Goal: Use online tool/utility: Utilize a website feature to perform a specific function

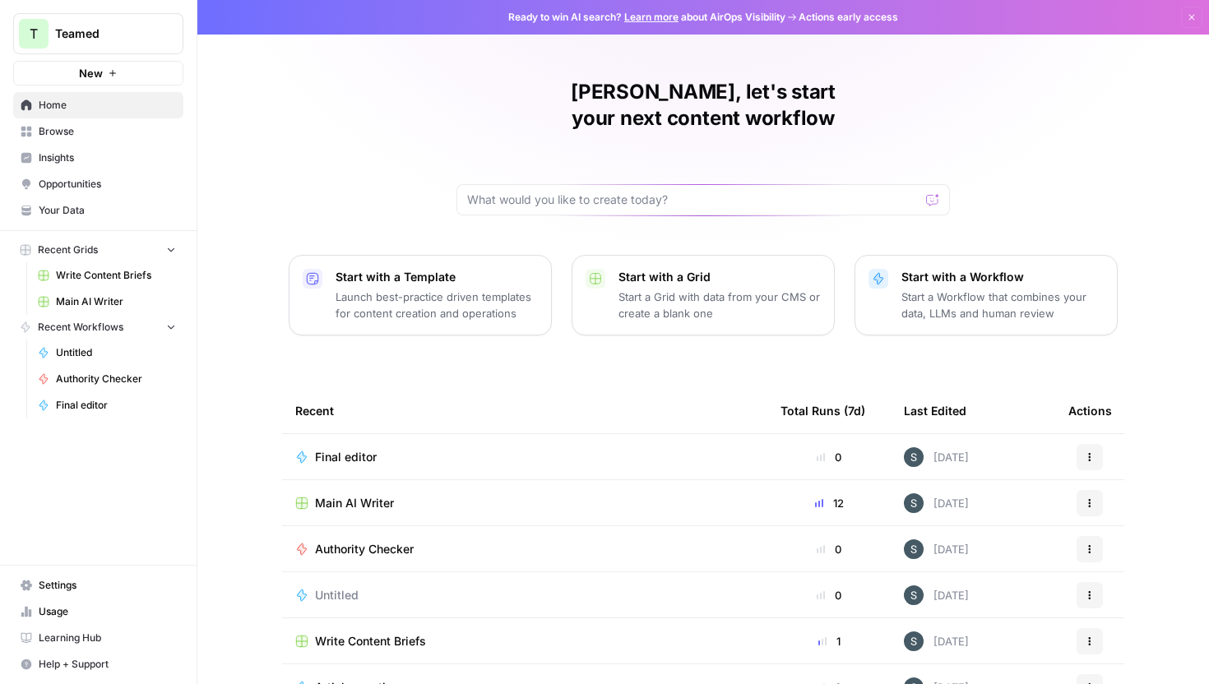
click at [334, 495] on span "Main AI Writer" at bounding box center [354, 503] width 79 height 16
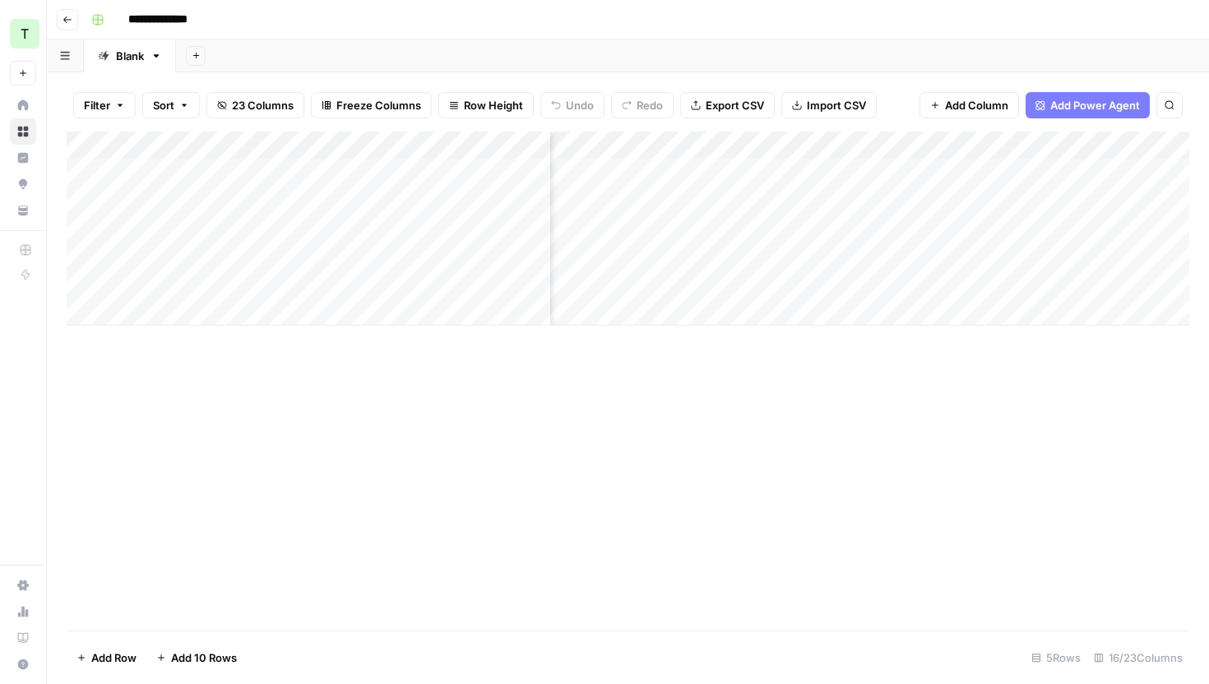
scroll to position [0, 1301]
click at [987, 173] on div "Add Column" at bounding box center [628, 229] width 1122 height 194
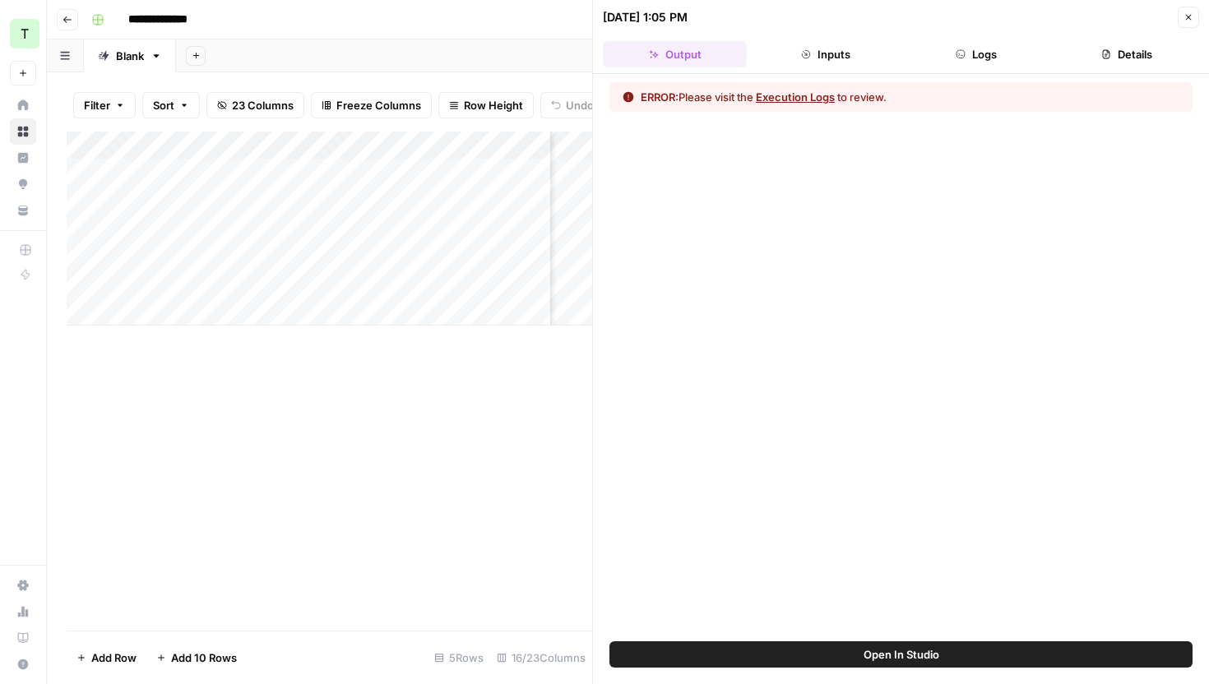
click at [811, 90] on button "Execution Logs" at bounding box center [795, 97] width 79 height 16
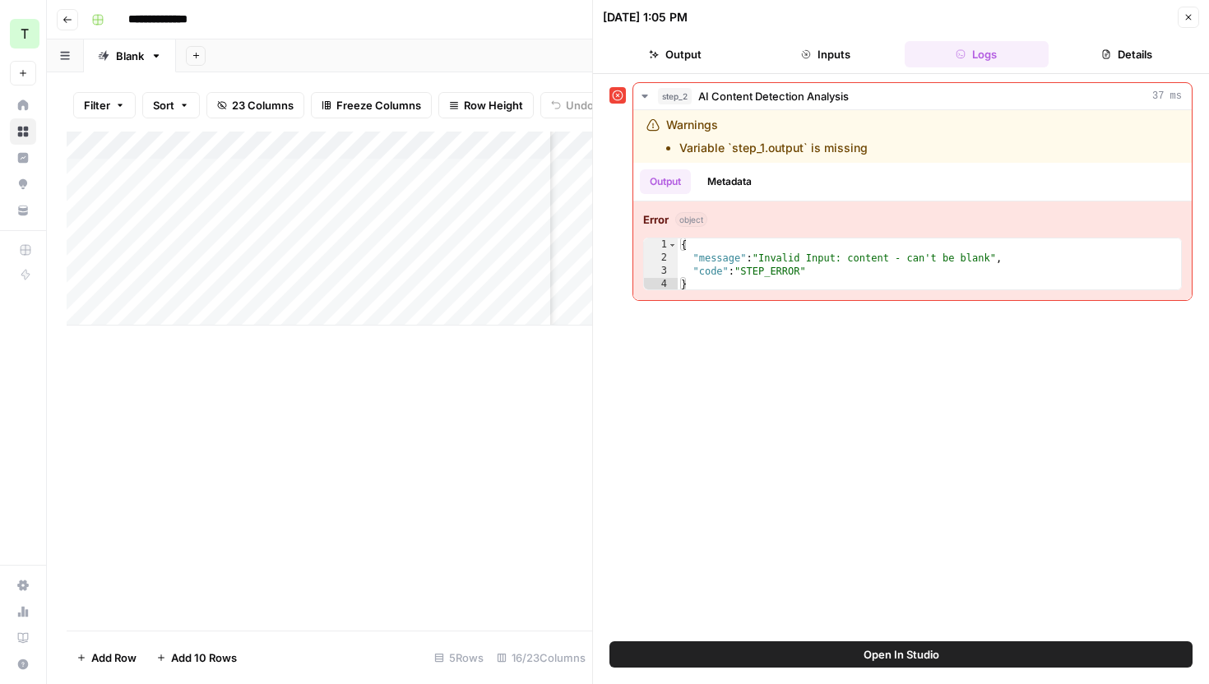
click at [882, 661] on span "Open In Studio" at bounding box center [901, 654] width 76 height 16
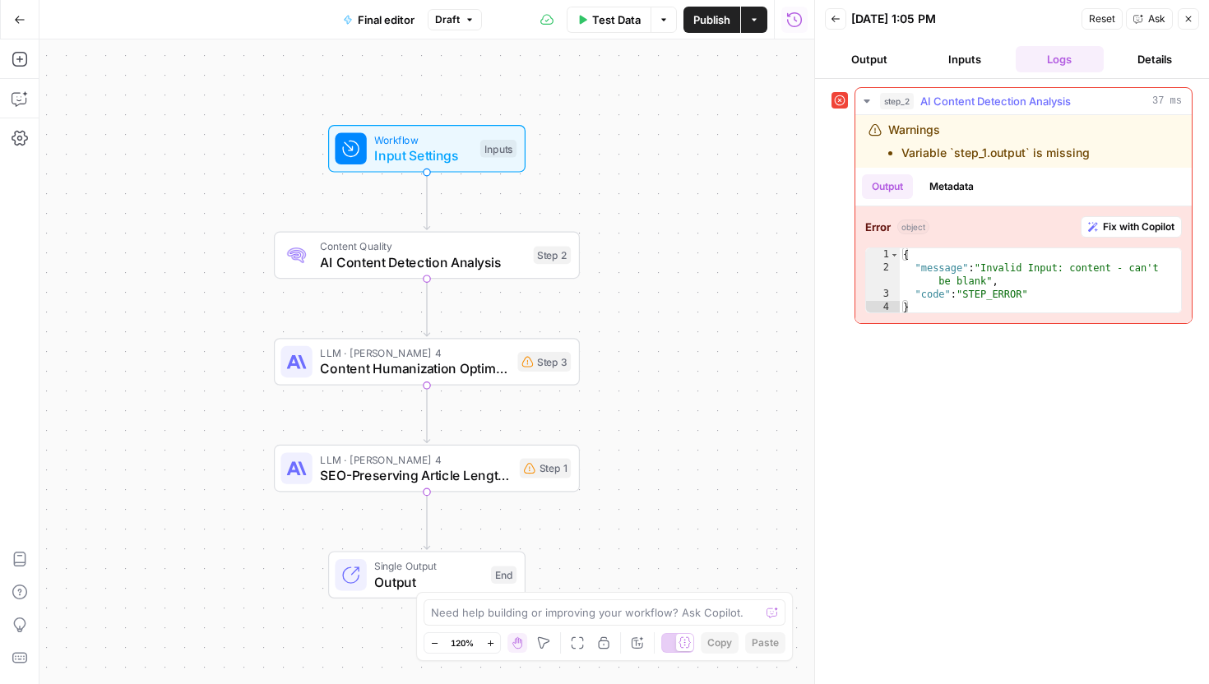
click at [1098, 221] on button "Fix with Copilot" at bounding box center [1130, 226] width 101 height 21
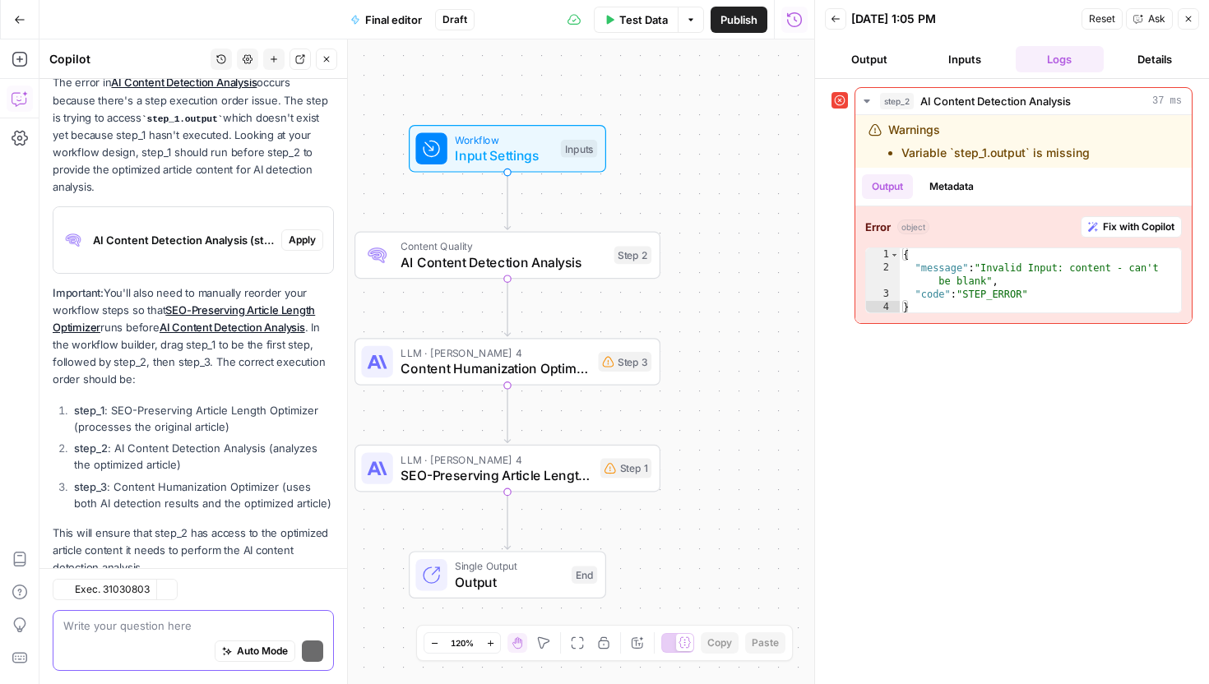
scroll to position [247, 0]
